Goal: Register for event/course

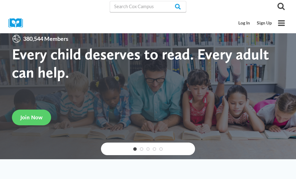
click at [252, 25] on link "Log In" at bounding box center [244, 23] width 19 height 12
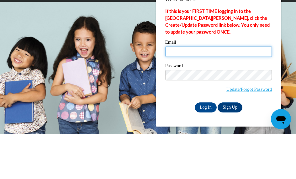
type input "Cierrawatts6@gmail.com"
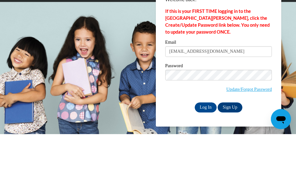
click at [205, 147] on input "Log In" at bounding box center [206, 152] width 22 height 10
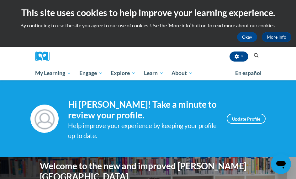
click at [0, 0] on span "My Course Progress" at bounding box center [0, 0] width 0 height 0
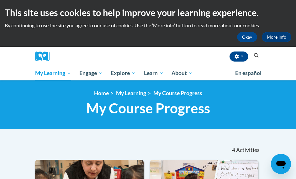
click at [68, 75] on span "My Learning" at bounding box center [53, 73] width 36 height 8
click at [69, 68] on link "My Learning" at bounding box center [53, 73] width 44 height 14
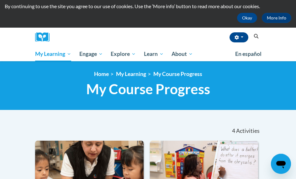
scroll to position [19, 0]
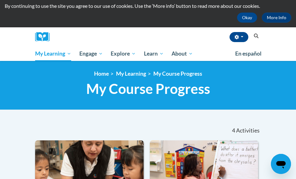
click at [34, 29] on div "Cierra Watts (America/Chicago UTC-05:00) My Profile Inbox My Transcripts Log Ou…" at bounding box center [147, 36] width 235 height 19
click at [38, 36] on img at bounding box center [44, 37] width 19 height 10
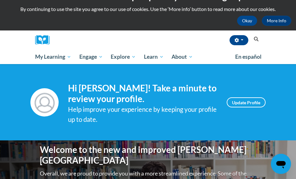
scroll to position [17, 0]
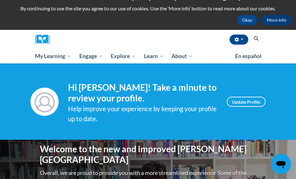
click at [159, 50] on link "Learn" at bounding box center [154, 56] width 28 height 14
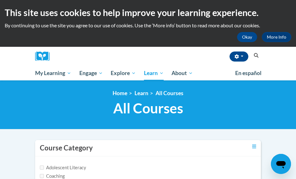
click at [0, 0] on span "Early Care and Learning" at bounding box center [0, 0] width 0 height 0
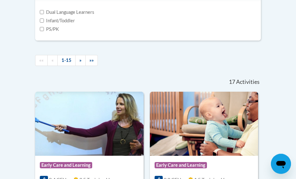
scroll to position [342, 0]
click at [48, 24] on label "Infant/Toddler" at bounding box center [57, 20] width 35 height 7
click at [44, 23] on input "Infant/Toddler" at bounding box center [42, 21] width 4 height 4
checkbox input "true"
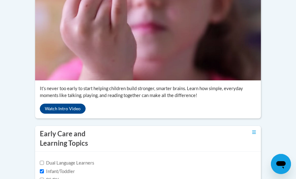
scroll to position [0, 0]
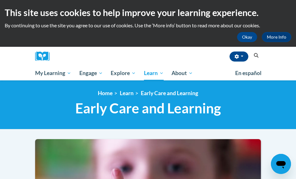
click at [0, 0] on link "Certificates" at bounding box center [0, 0] width 0 height 0
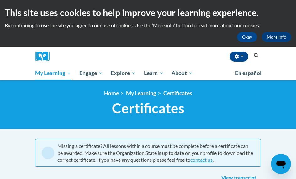
scroll to position [2, 0]
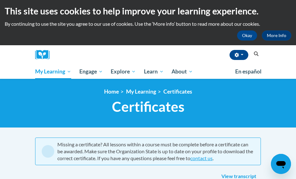
click at [0, 0] on link "Early Care and Learning" at bounding box center [0, 0] width 0 height 0
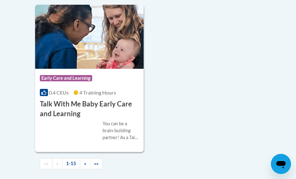
scroll to position [1551, 0]
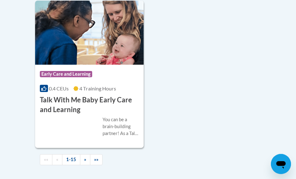
click at [106, 114] on h3 "Talk With Me Baby Early Care and Learning" at bounding box center [89, 104] width 99 height 19
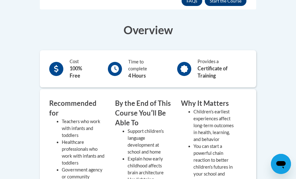
scroll to position [198, 0]
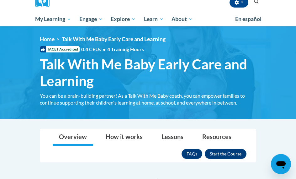
click at [235, 153] on button "Enroll" at bounding box center [226, 154] width 42 height 10
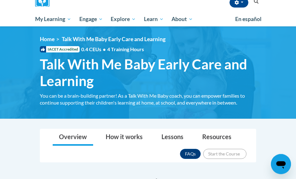
scroll to position [54, 0]
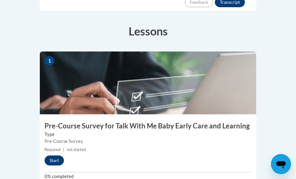
scroll to position [215, 0]
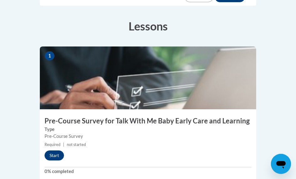
click at [54, 150] on button "Start" at bounding box center [54, 155] width 19 height 10
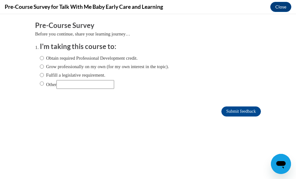
scroll to position [0, 0]
click at [133, 57] on label "Obtain required Professional Development credit." at bounding box center [89, 58] width 98 height 7
click at [44, 57] on input "Obtain required Professional Development credit." at bounding box center [42, 58] width 4 height 7
radio input "true"
click at [142, 67] on label "Grow professionally on my own (for my own interest in the topic)." at bounding box center [104, 66] width 129 height 7
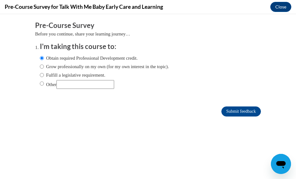
click at [44, 67] on input "Grow professionally on my own (for my own interest in the topic)." at bounding box center [42, 66] width 4 height 7
radio input "true"
click at [248, 110] on input "Submit feedback" at bounding box center [241, 111] width 40 height 10
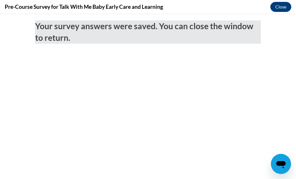
click at [268, 6] on div "Pre-Course Survey for Talk With Me Baby Early Care and Learning Close" at bounding box center [148, 7] width 296 height 14
click at [283, 8] on button "Close" at bounding box center [280, 7] width 21 height 10
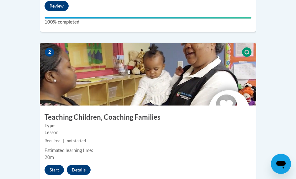
scroll to position [377, 0]
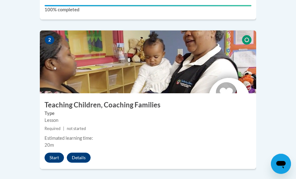
click at [60, 152] on button "Start" at bounding box center [54, 157] width 19 height 10
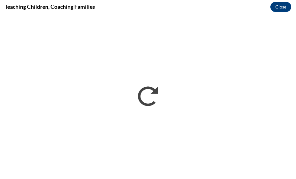
scroll to position [0, 0]
